Goal: Navigation & Orientation: Find specific page/section

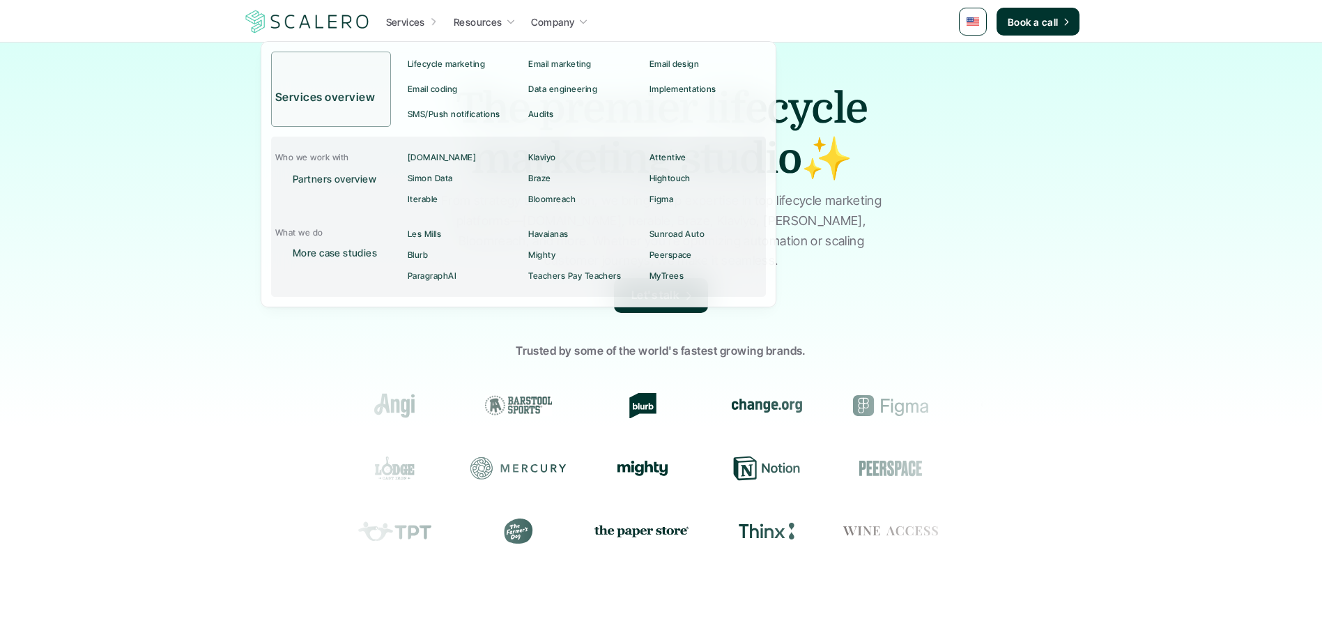
click at [408, 21] on p "Services" at bounding box center [405, 22] width 39 height 15
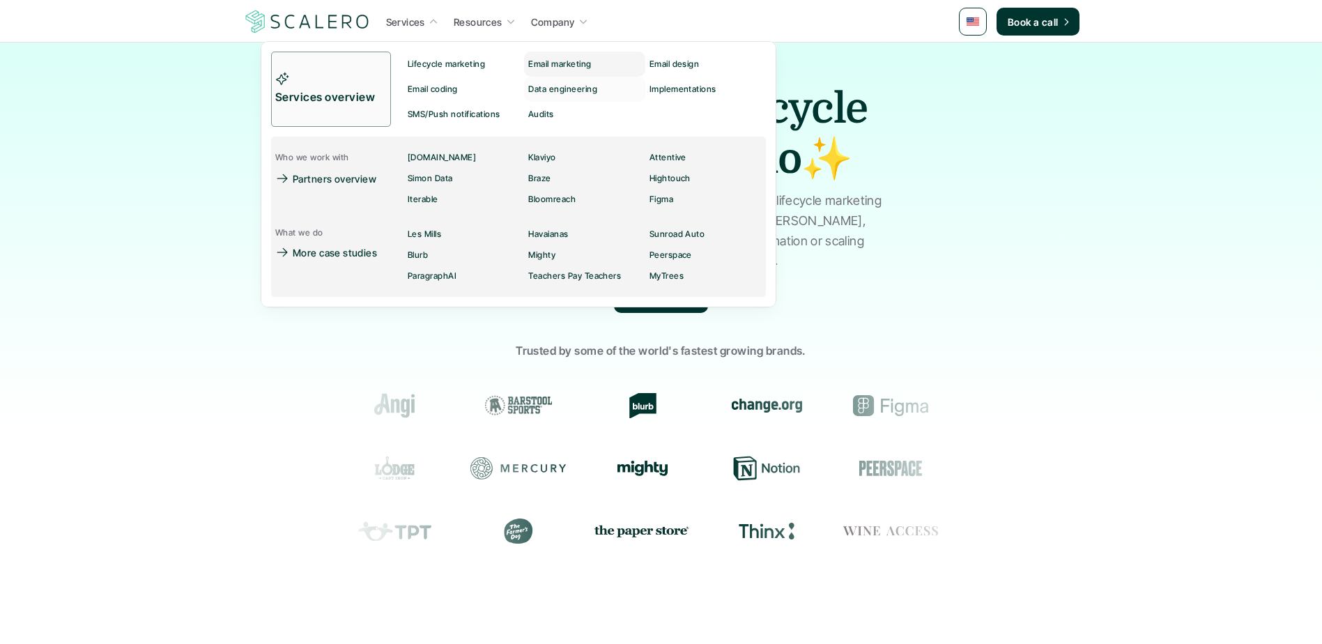
click at [574, 61] on p "Email marketing" at bounding box center [559, 64] width 63 height 10
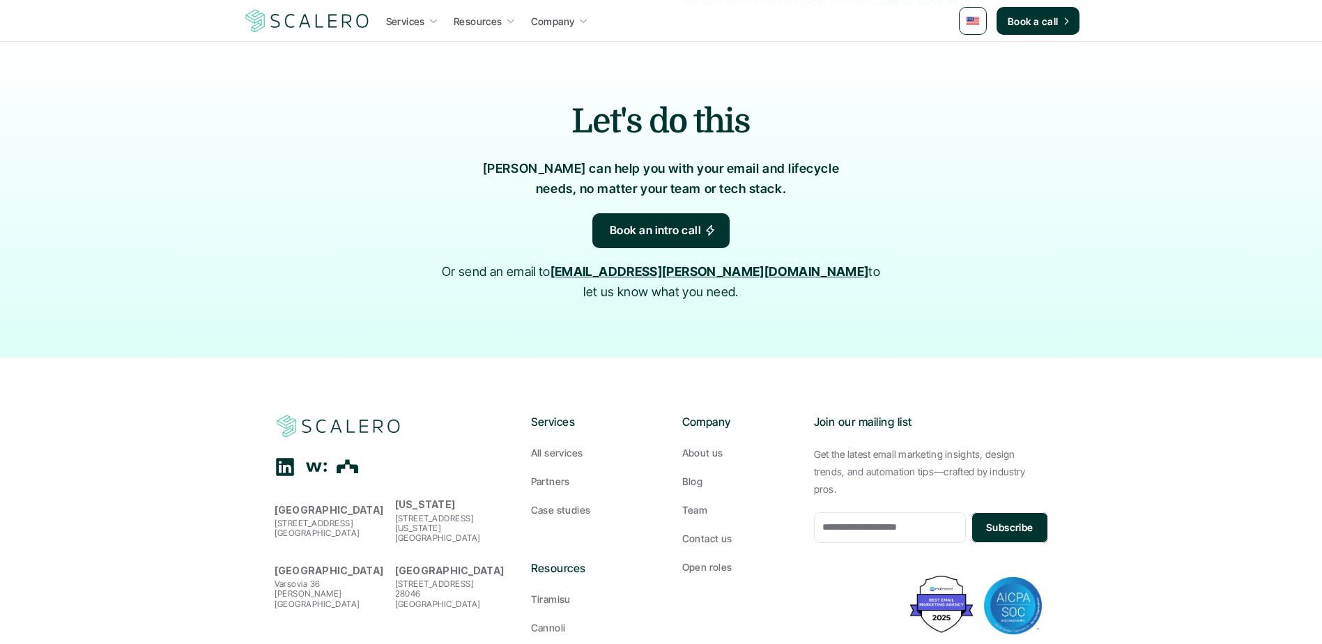
scroll to position [2823, 0]
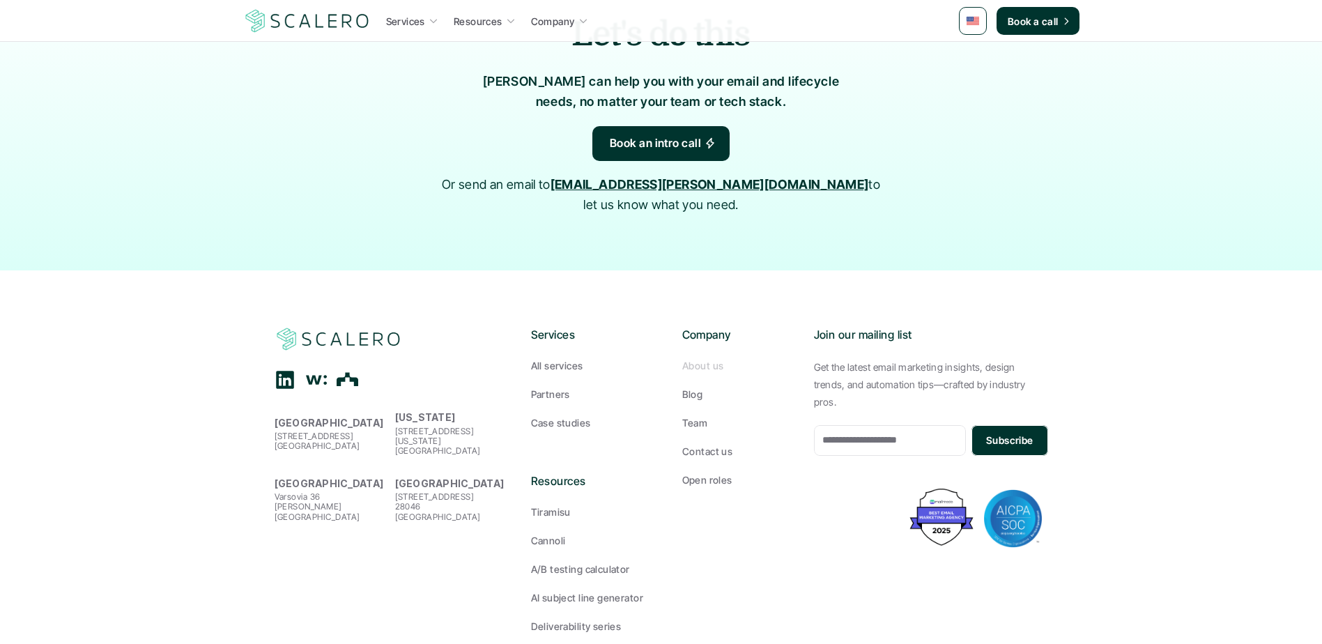
click at [690, 358] on p "About us" at bounding box center [702, 365] width 41 height 15
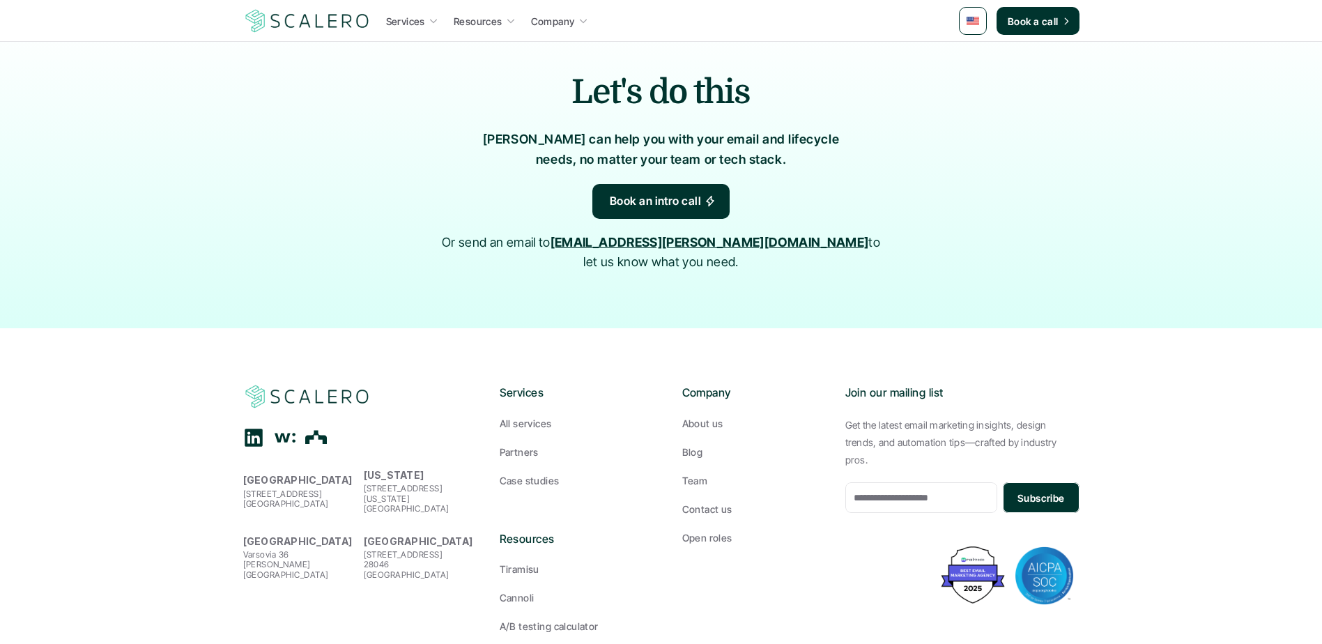
scroll to position [1575, 0]
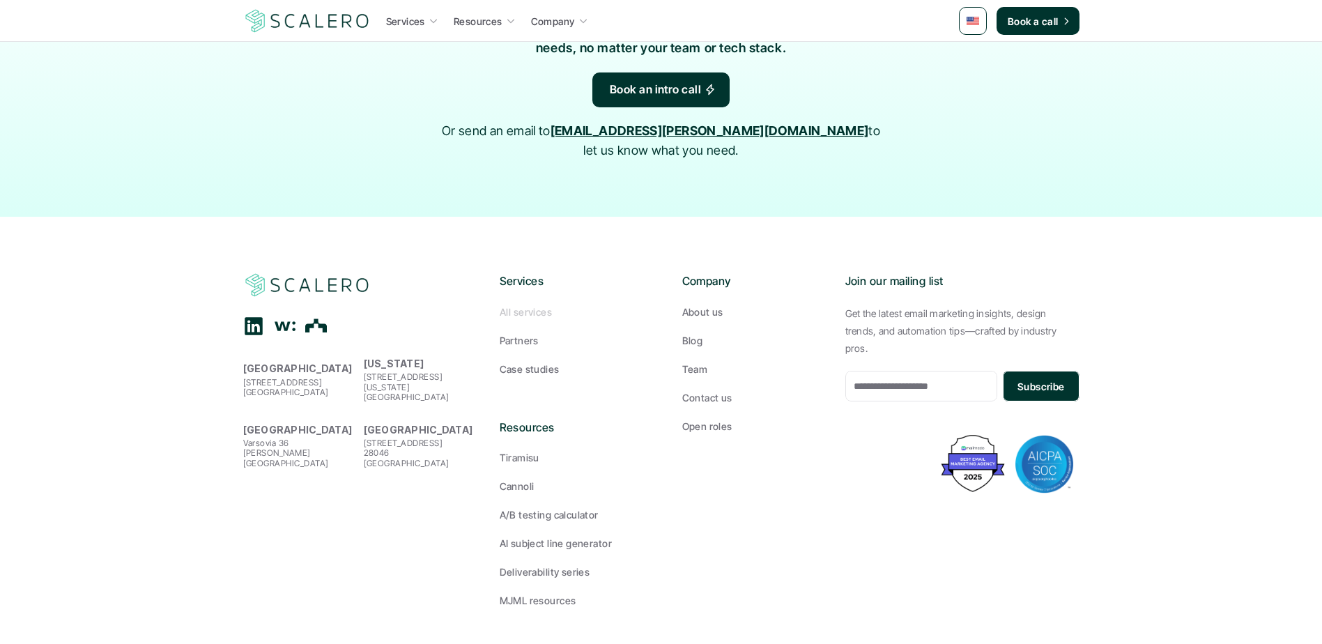
click at [541, 305] on p "All services" at bounding box center [526, 312] width 52 height 15
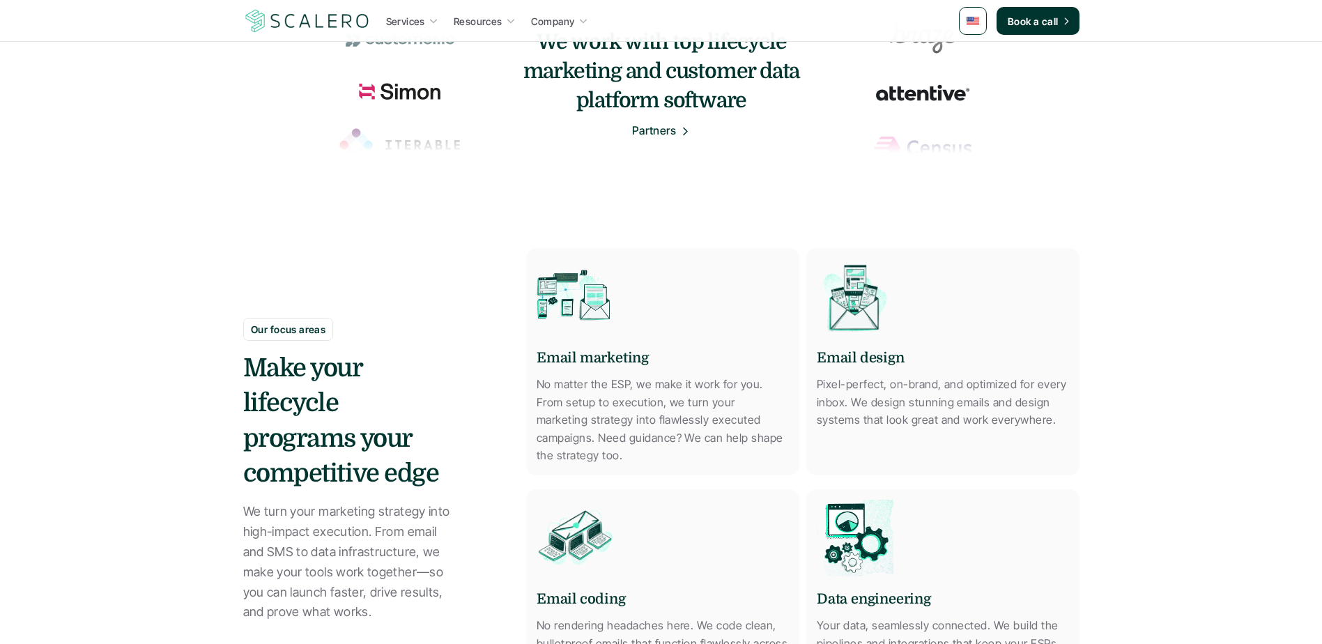
scroll to position [488, 0]
